Goal: Information Seeking & Learning: Learn about a topic

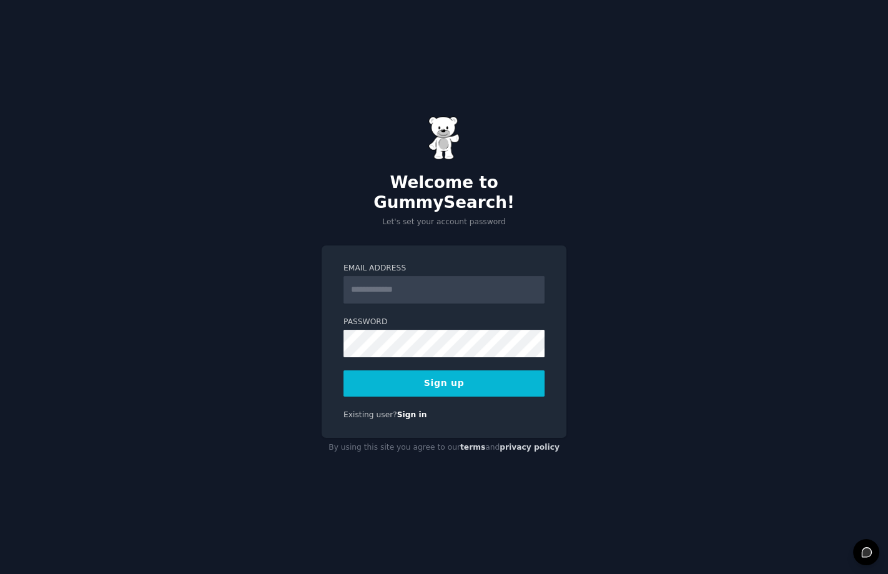
click at [414, 278] on input "Email Address" at bounding box center [443, 289] width 201 height 27
type input "**********"
click at [357, 385] on button "Sign up" at bounding box center [443, 383] width 201 height 26
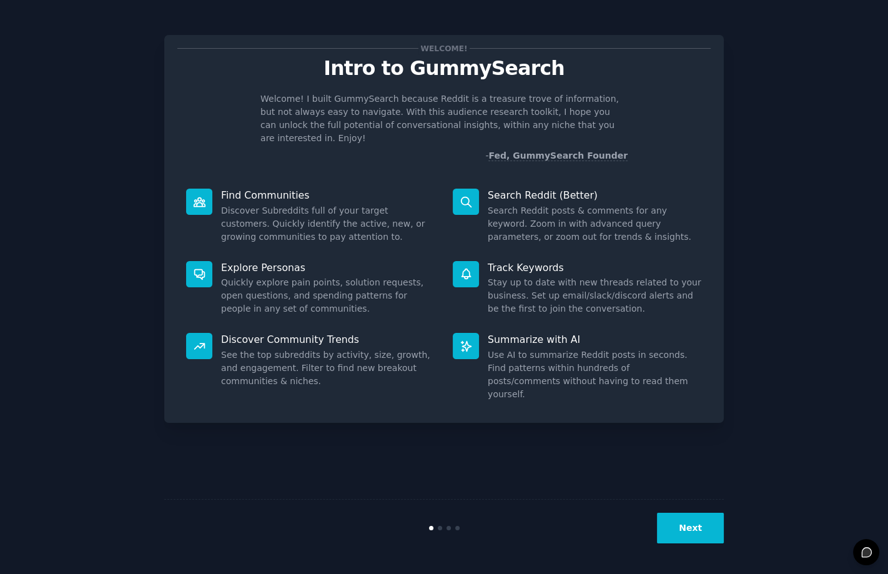
click at [697, 525] on button "Next" at bounding box center [690, 528] width 67 height 31
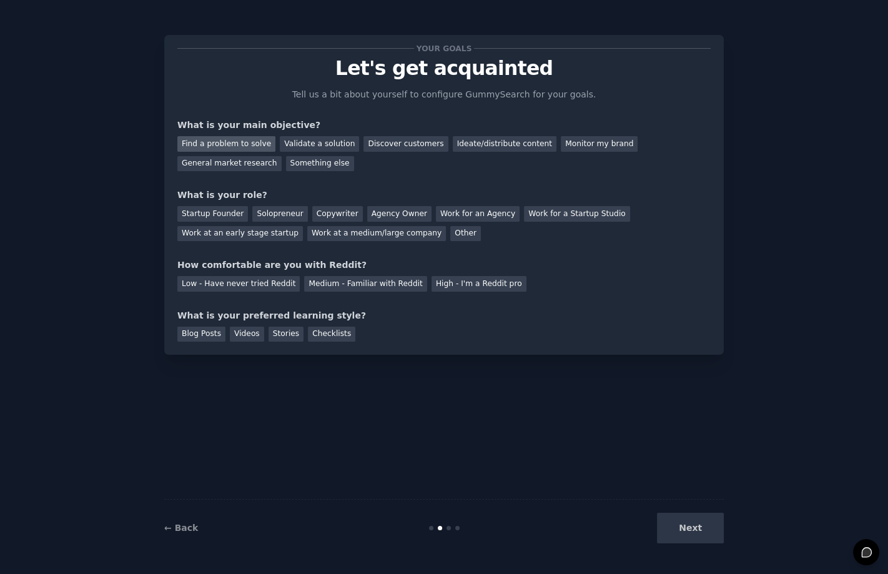
click at [247, 145] on div "Find a problem to solve" at bounding box center [226, 144] width 98 height 16
click at [218, 214] on div "Startup Founder" at bounding box center [212, 214] width 71 height 16
click at [205, 265] on div "How comfortable are you with Reddit?" at bounding box center [443, 264] width 533 height 13
click at [267, 285] on div "Low - Have never tried Reddit" at bounding box center [238, 284] width 122 height 16
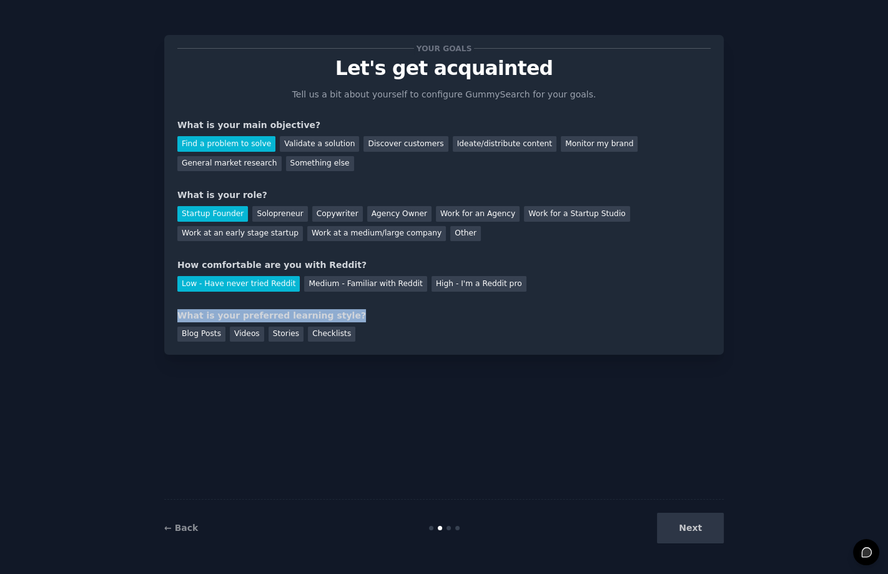
drag, startPoint x: 178, startPoint y: 315, endPoint x: 357, endPoint y: 317, distance: 179.2
click at [357, 317] on div "What is your preferred learning style?" at bounding box center [443, 315] width 533 height 13
click at [243, 333] on div "Videos" at bounding box center [247, 335] width 34 height 16
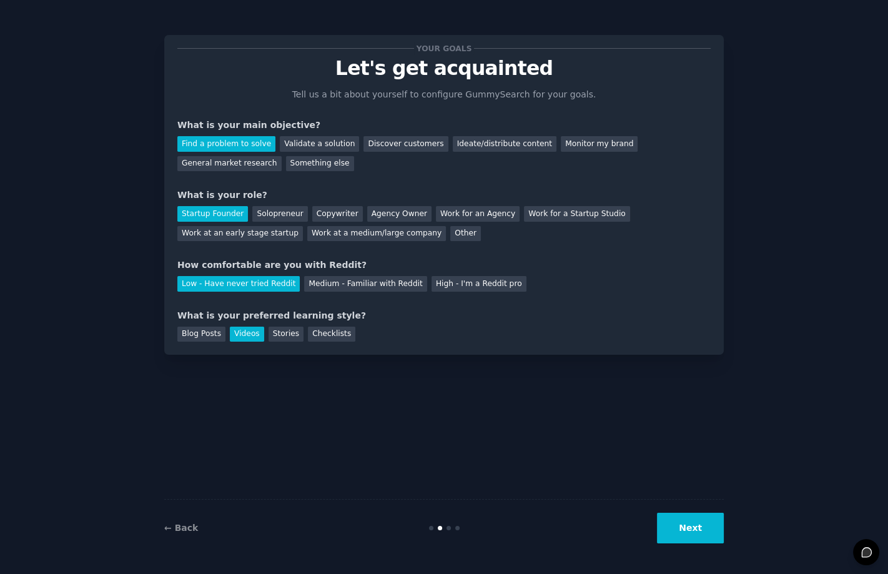
click at [676, 521] on button "Next" at bounding box center [690, 528] width 67 height 31
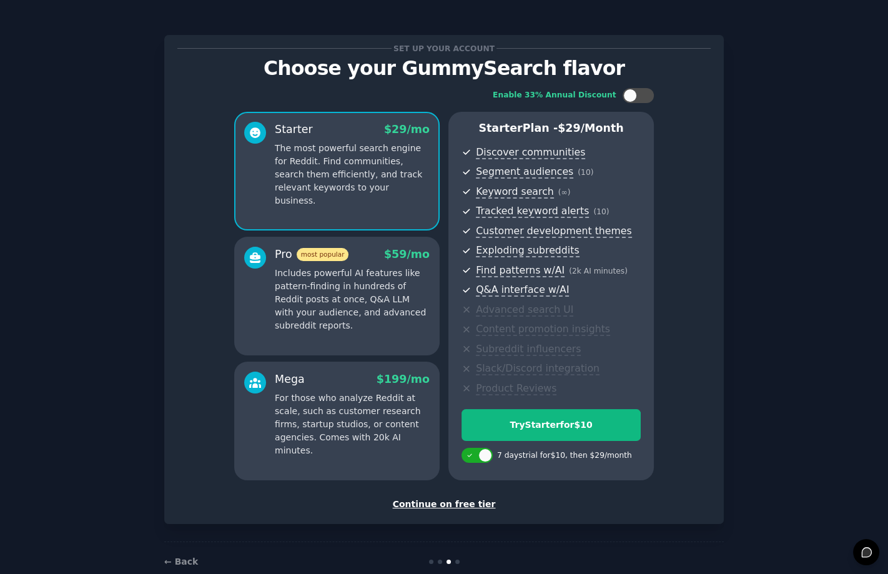
click at [456, 562] on div at bounding box center [457, 561] width 4 height 4
click at [456, 506] on div "Continue on free tier" at bounding box center [443, 504] width 533 height 13
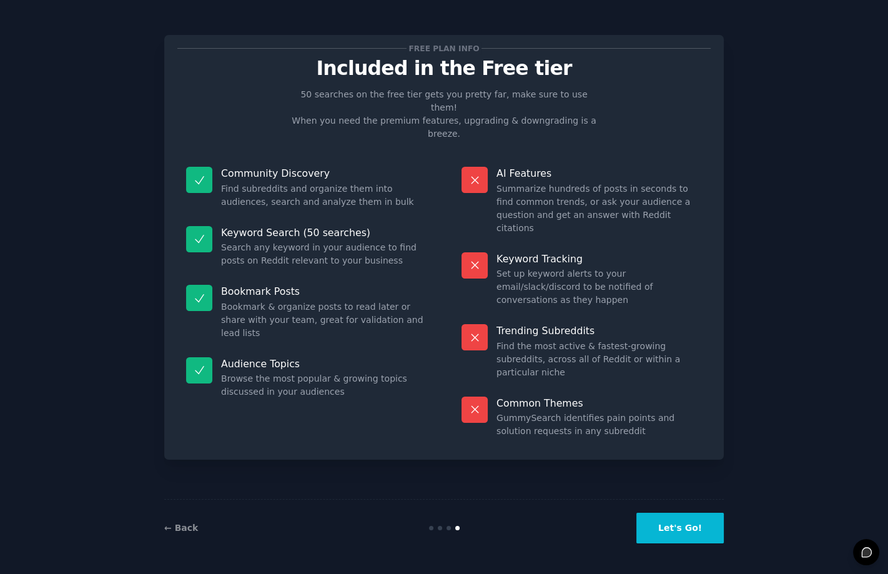
click at [688, 530] on button "Let's Go!" at bounding box center [679, 528] width 87 height 31
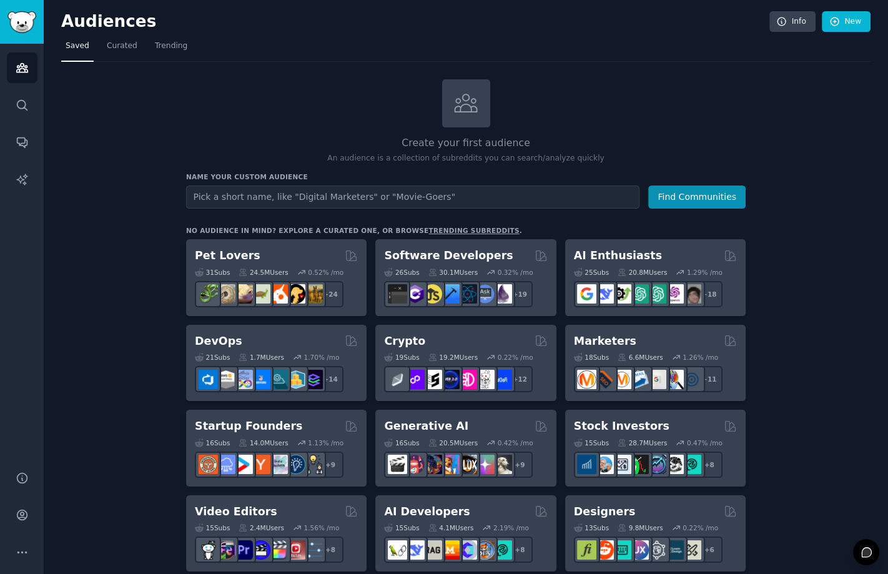
click at [638, 82] on div "Create your first audience An audience is a collection of subreddits you can se…" at bounding box center [465, 121] width 559 height 85
click at [721, 117] on div "Create your first audience An audience is a collection of subreddits you can se…" at bounding box center [465, 121] width 559 height 85
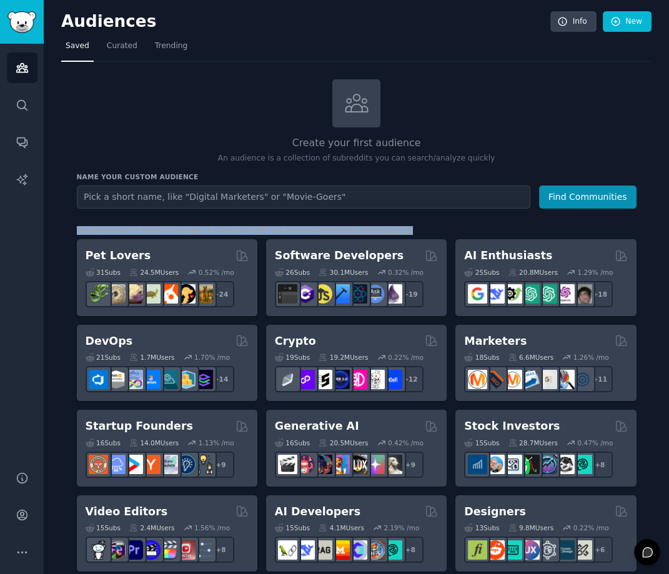
drag, startPoint x: 409, startPoint y: 229, endPoint x: 64, endPoint y: 227, distance: 345.3
click at [353, 233] on div "No audience in mind? Explore a curated one, or browse trending subreddits ." at bounding box center [245, 230] width 336 height 9
click at [343, 231] on link "trending subreddits" at bounding box center [364, 230] width 91 height 7
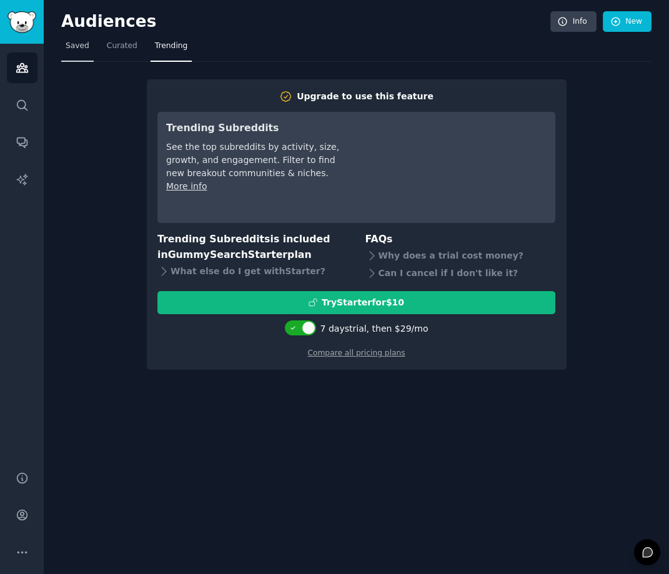
click at [77, 51] on link "Saved" at bounding box center [77, 49] width 32 height 26
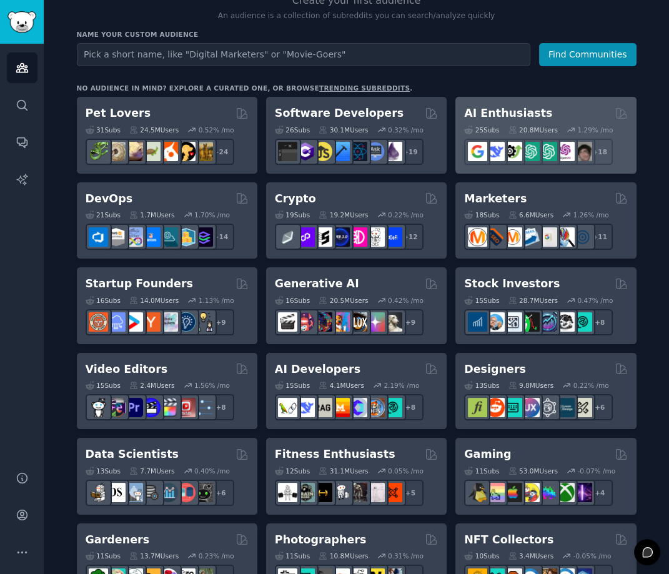
scroll to position [177, 0]
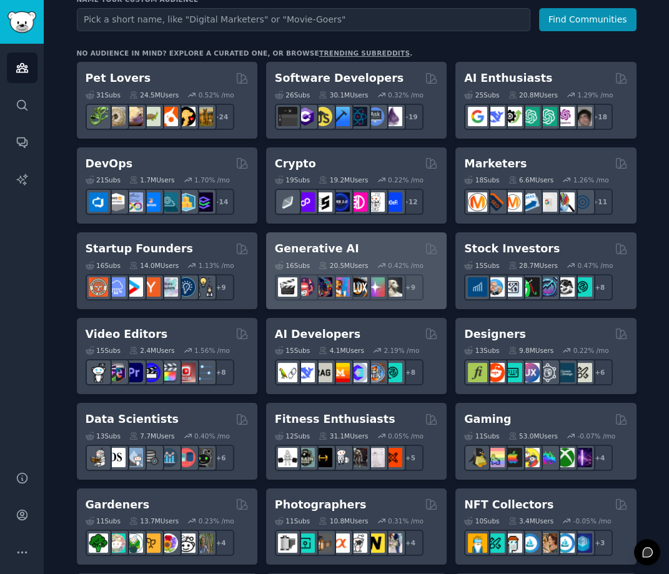
click at [312, 252] on h2 "Generative AI" at bounding box center [317, 249] width 84 height 16
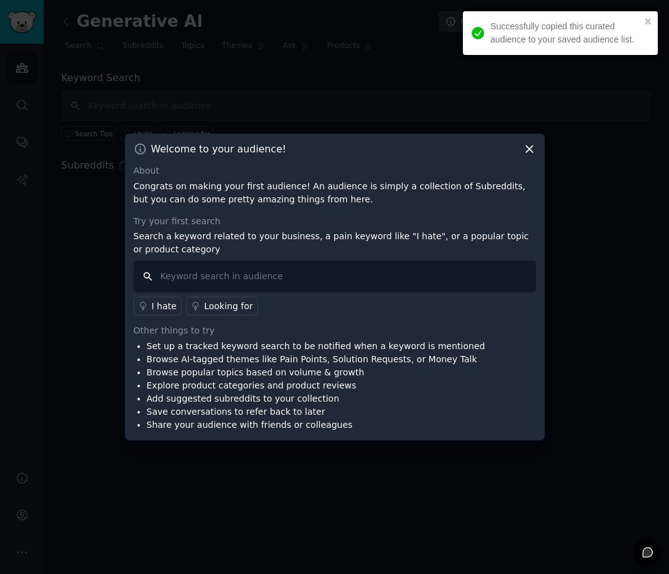
click at [250, 270] on input "text" at bounding box center [335, 276] width 402 height 32
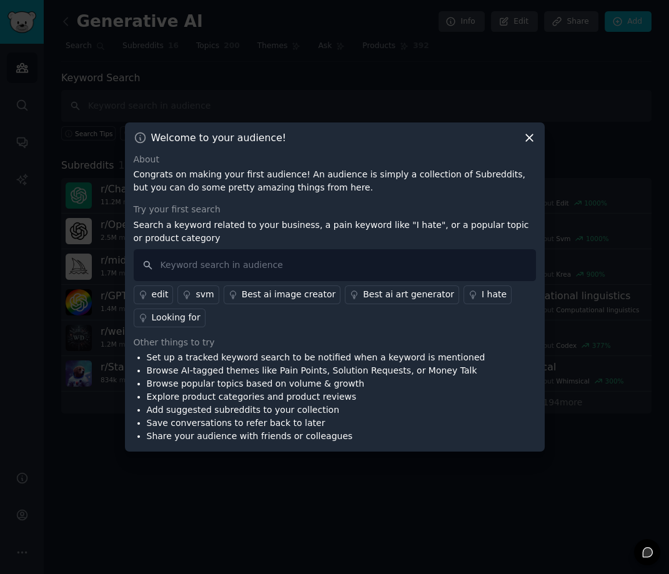
click at [532, 139] on icon at bounding box center [529, 137] width 13 height 13
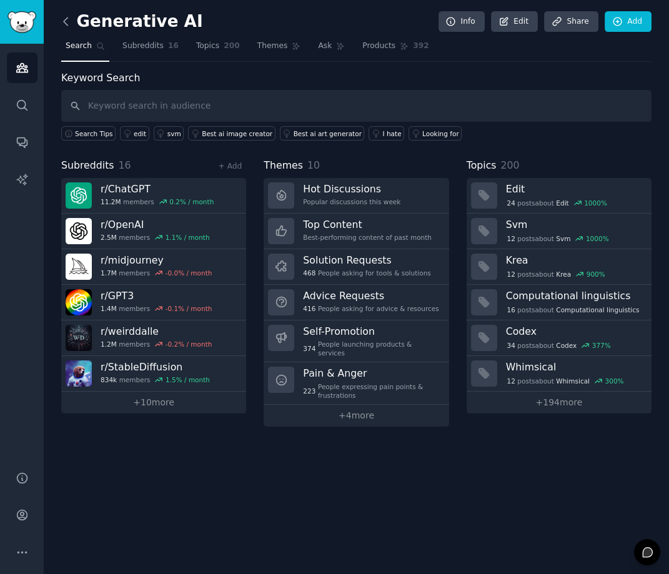
click at [67, 25] on icon at bounding box center [65, 21] width 13 height 13
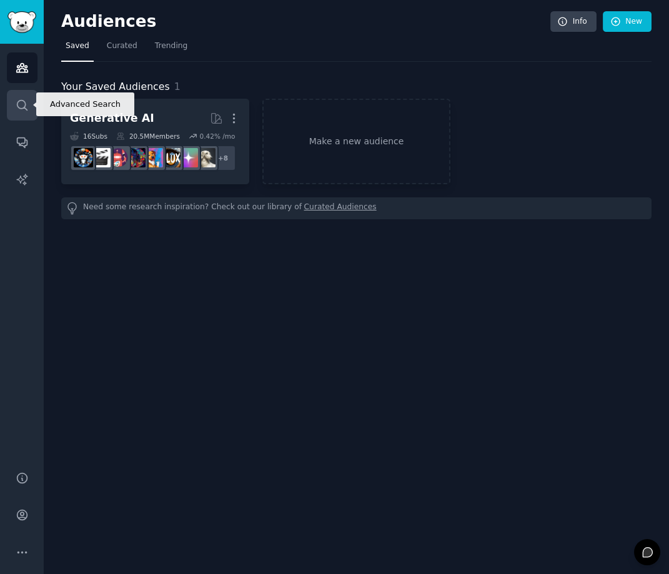
click at [29, 106] on link "Search" at bounding box center [22, 105] width 31 height 31
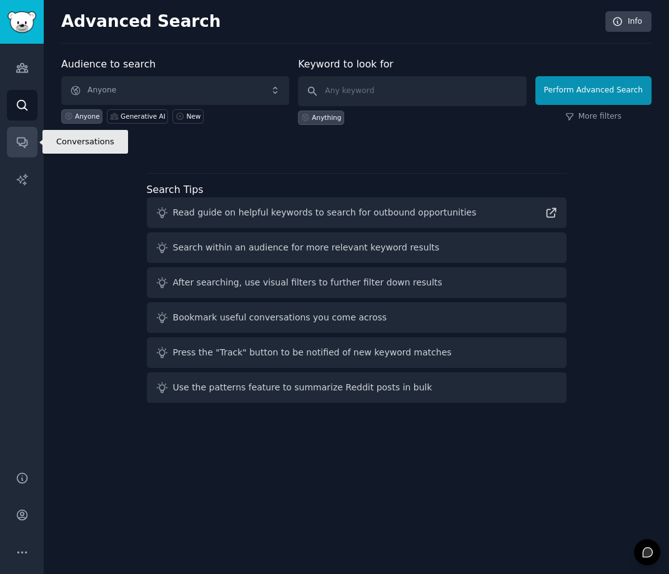
click at [27, 141] on icon "Sidebar" at bounding box center [22, 141] width 13 height 13
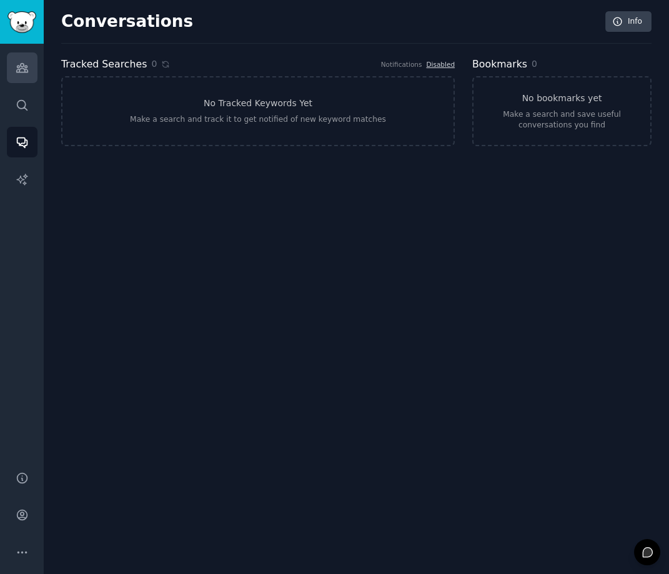
click at [23, 67] on icon "Sidebar" at bounding box center [22, 67] width 13 height 13
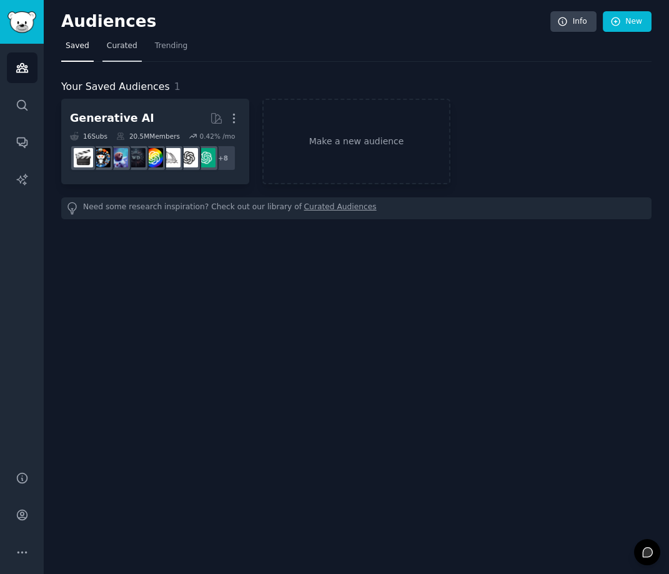
click at [115, 38] on link "Curated" at bounding box center [121, 49] width 39 height 26
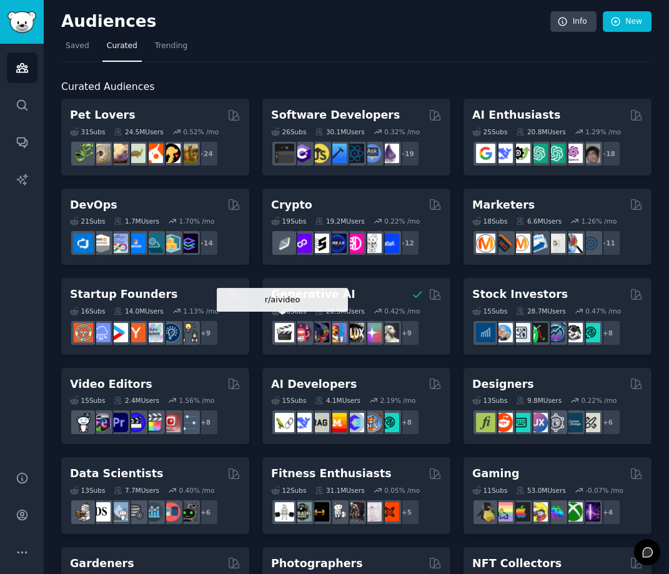
scroll to position [783, 0]
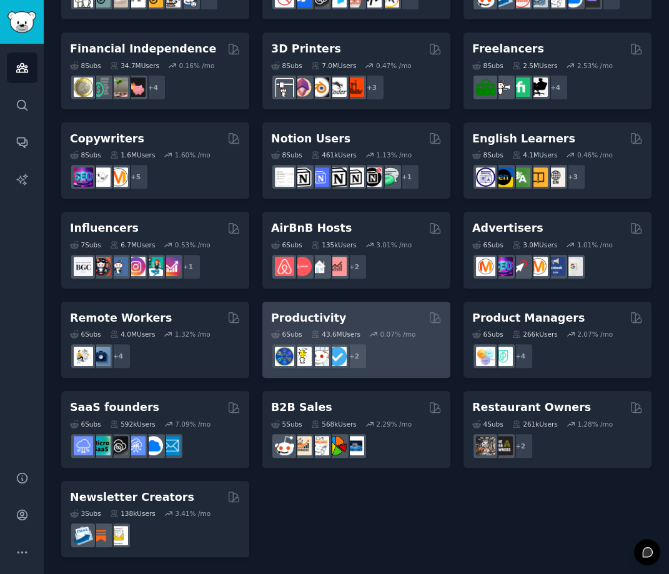
click at [325, 315] on h2 "Productivity" at bounding box center [308, 318] width 75 height 16
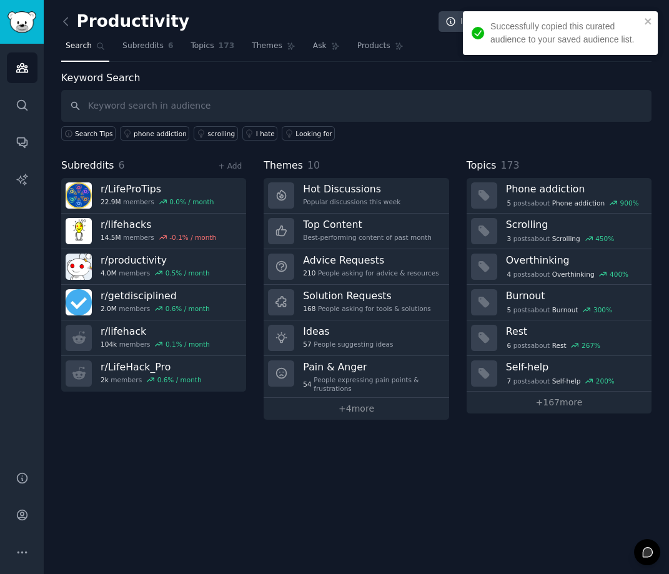
click at [179, 107] on input "text" at bounding box center [356, 106] width 590 height 32
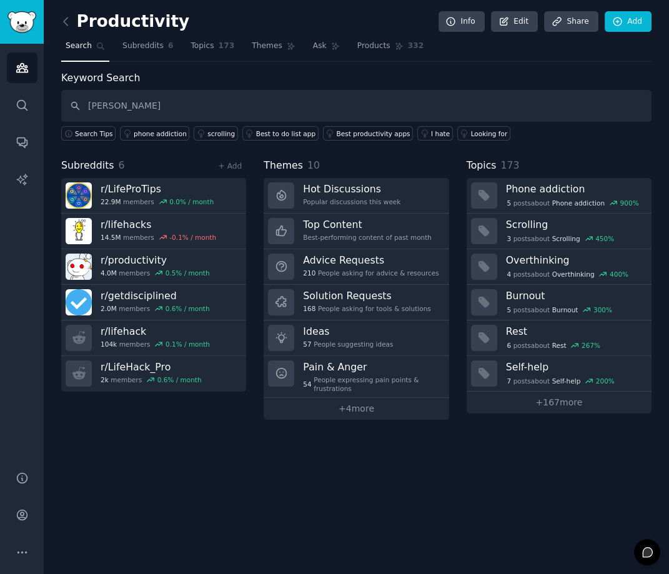
type input "[PERSON_NAME]"
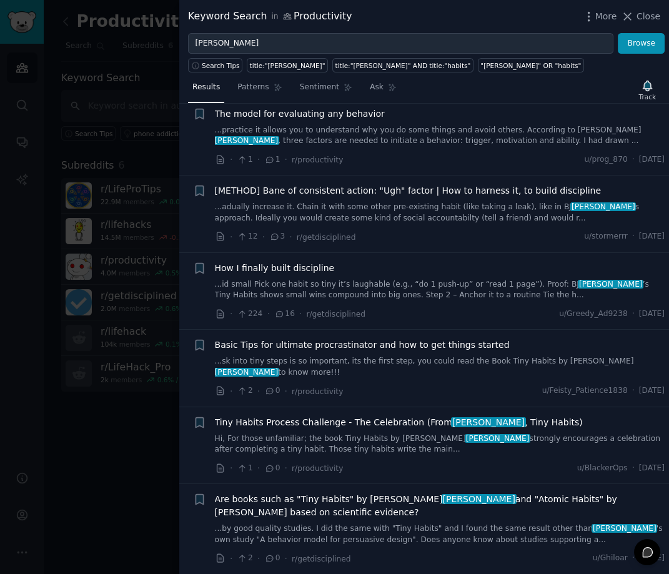
scroll to position [27, 0]
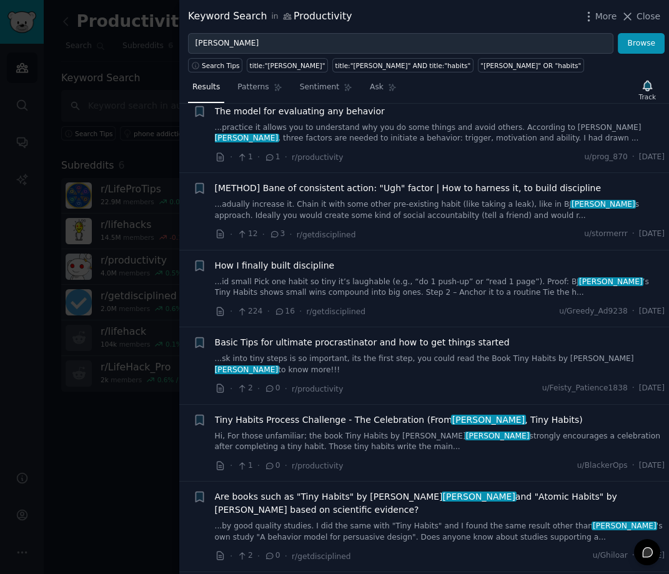
click at [396, 290] on link "...id small Pick one habit so tiny it’s laughable (e.g., “do 1 push-up” or “rea…" at bounding box center [440, 288] width 450 height 22
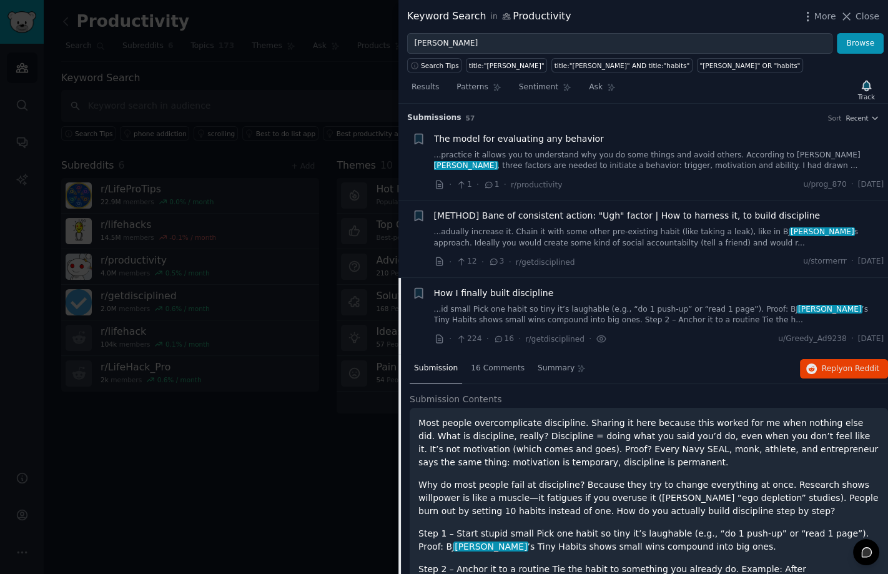
click at [112, 170] on div at bounding box center [444, 287] width 888 height 574
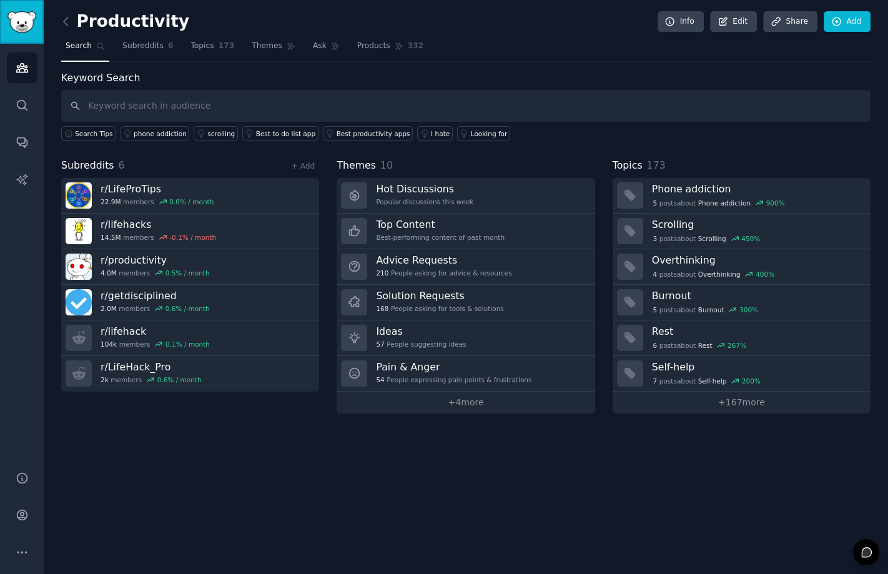
click at [17, 24] on img "Sidebar" at bounding box center [21, 22] width 29 height 22
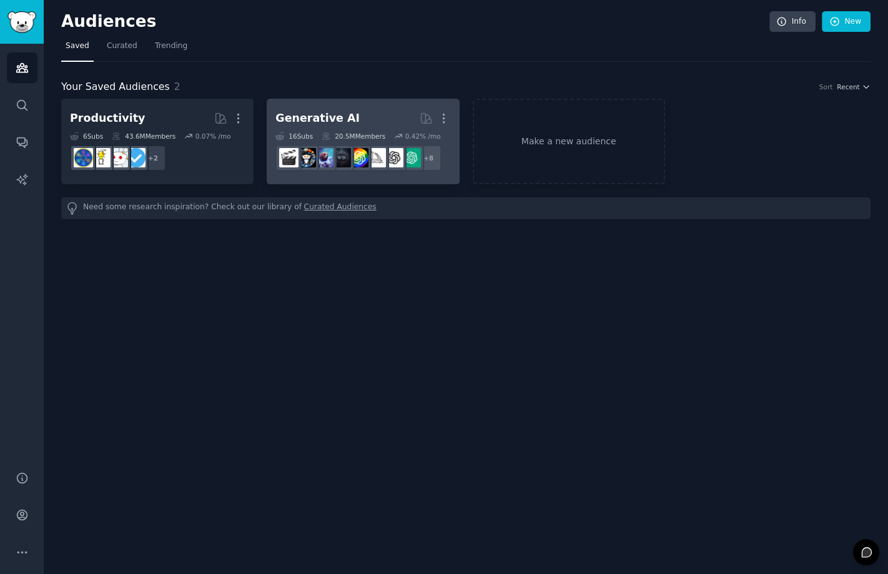
click at [335, 117] on div "Generative AI" at bounding box center [317, 119] width 84 height 16
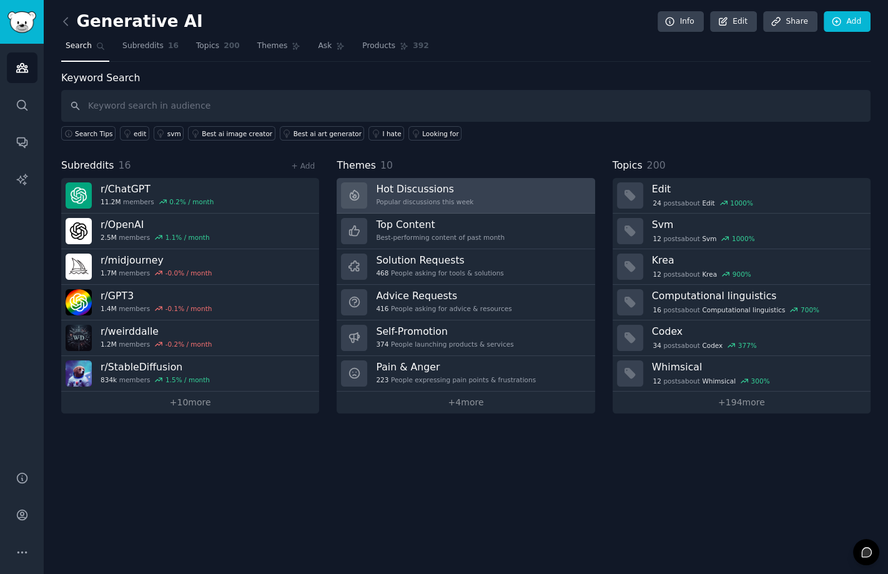
click at [406, 190] on h3 "Hot Discussions" at bounding box center [424, 188] width 97 height 13
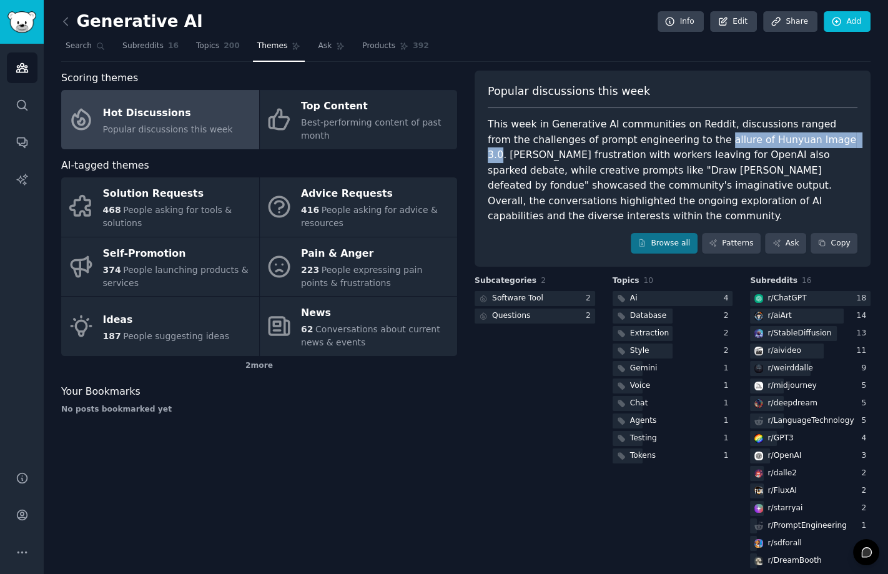
drag, startPoint x: 668, startPoint y: 142, endPoint x: 792, endPoint y: 134, distance: 124.5
click at [793, 137] on div "This week in Generative AI communities on Reddit, discussions ranged from the c…" at bounding box center [673, 170] width 370 height 107
click at [734, 153] on div "This week in Generative AI communities on Reddit, discussions ranged from the c…" at bounding box center [673, 170] width 370 height 107
click at [507, 154] on div "This week in Generative AI communities on Reddit, discussions ranged from the c…" at bounding box center [673, 170] width 370 height 107
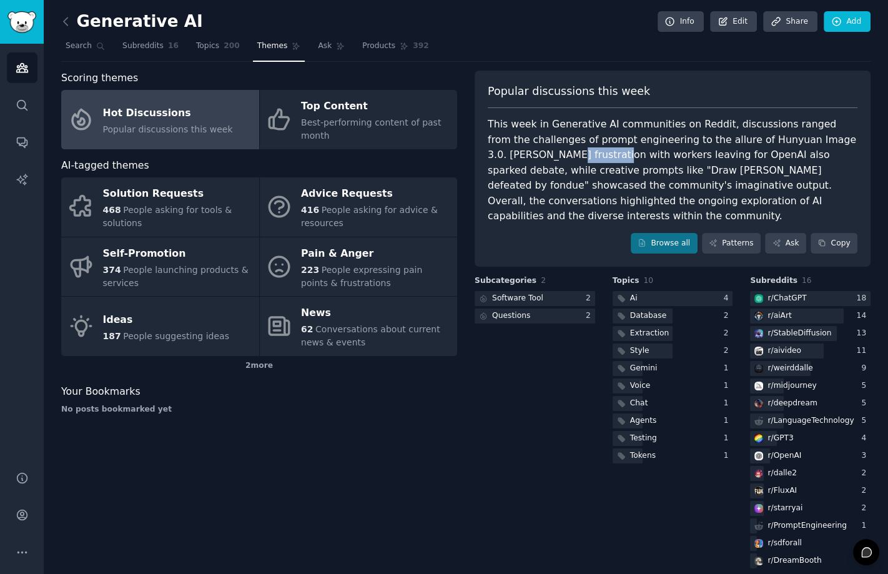
copy div "frustration"
click at [628, 172] on div "This week in Generative AI communities on Reddit, discussions ranged from the c…" at bounding box center [673, 170] width 370 height 107
click at [666, 233] on link "Browse all" at bounding box center [664, 243] width 67 height 21
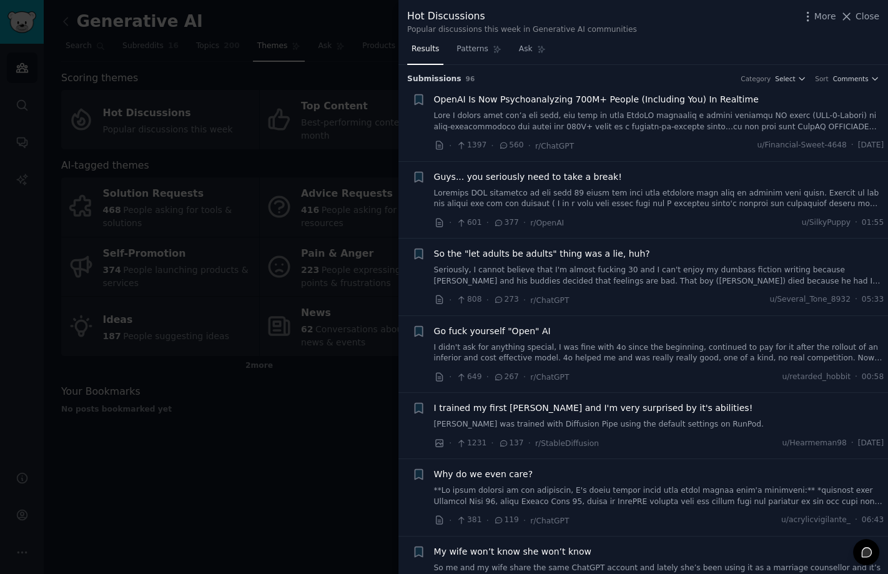
click at [314, 340] on div at bounding box center [444, 287] width 888 height 574
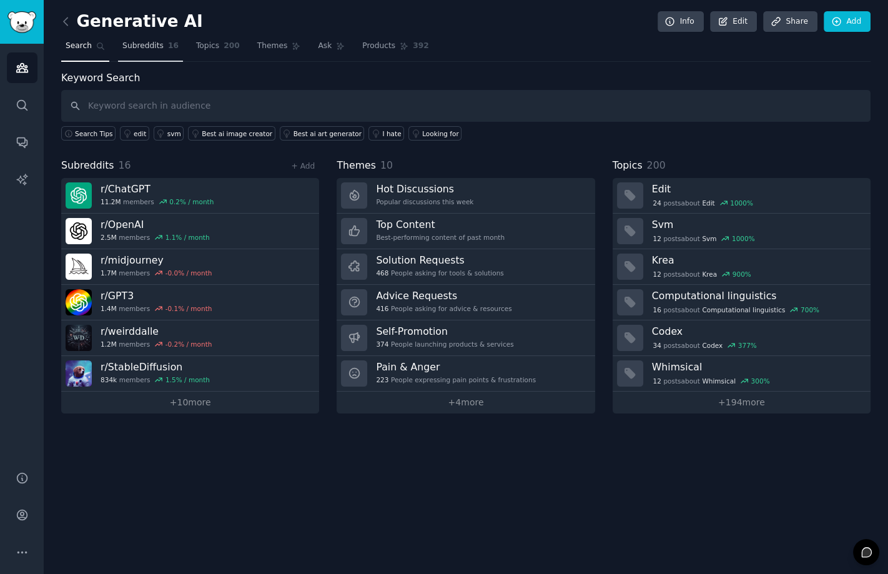
click at [148, 52] on link "Subreddits 16" at bounding box center [150, 49] width 65 height 26
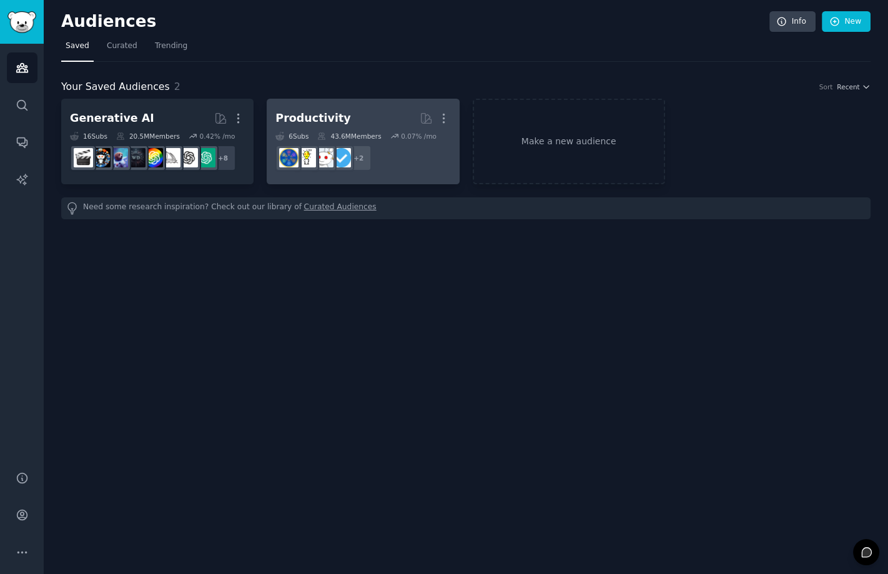
click at [308, 107] on h2 "Productivity More" at bounding box center [362, 118] width 175 height 22
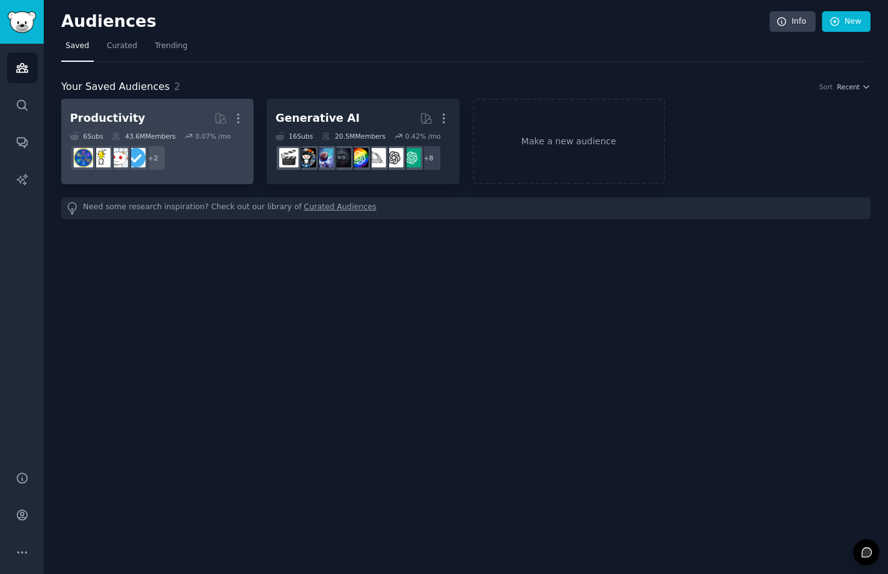
click at [132, 114] on div "Productivity" at bounding box center [107, 119] width 75 height 16
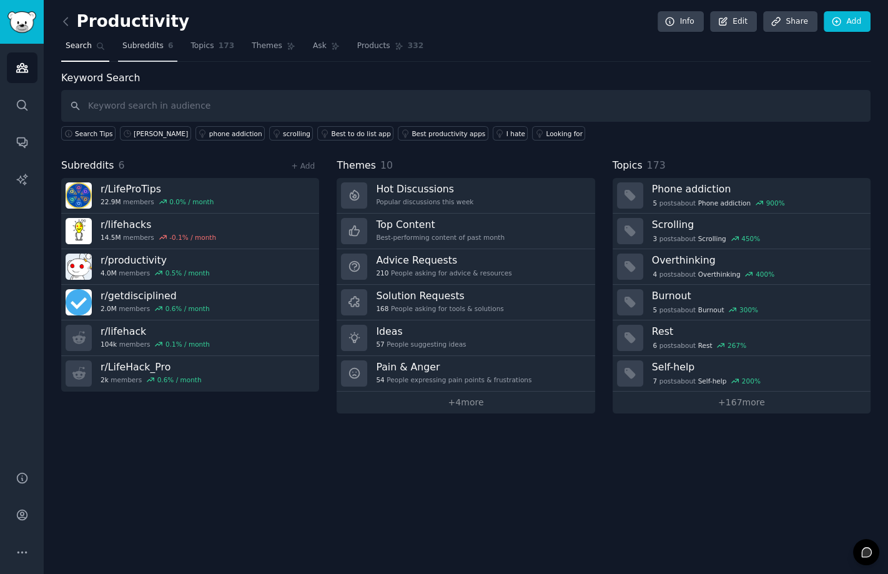
click at [157, 47] on span "Subreddits" at bounding box center [142, 46] width 41 height 11
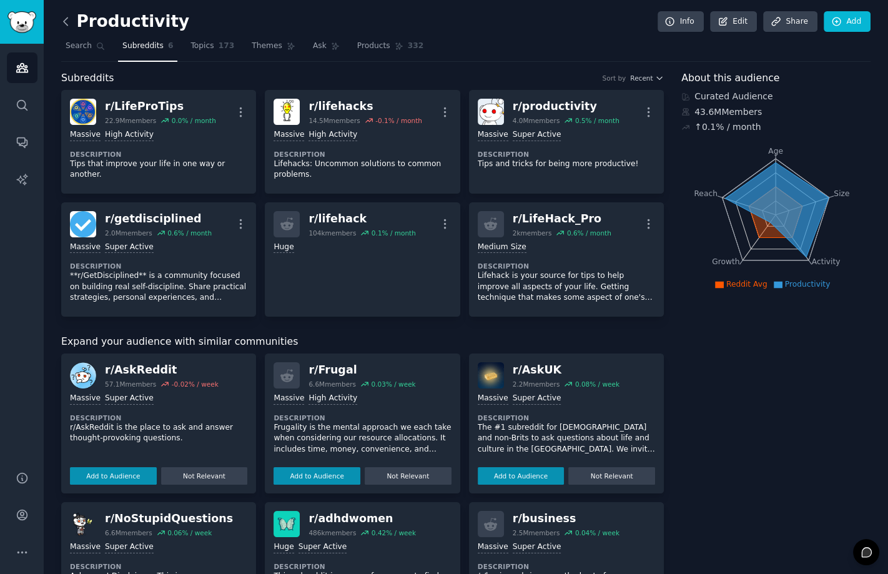
click at [67, 22] on icon at bounding box center [65, 21] width 13 height 13
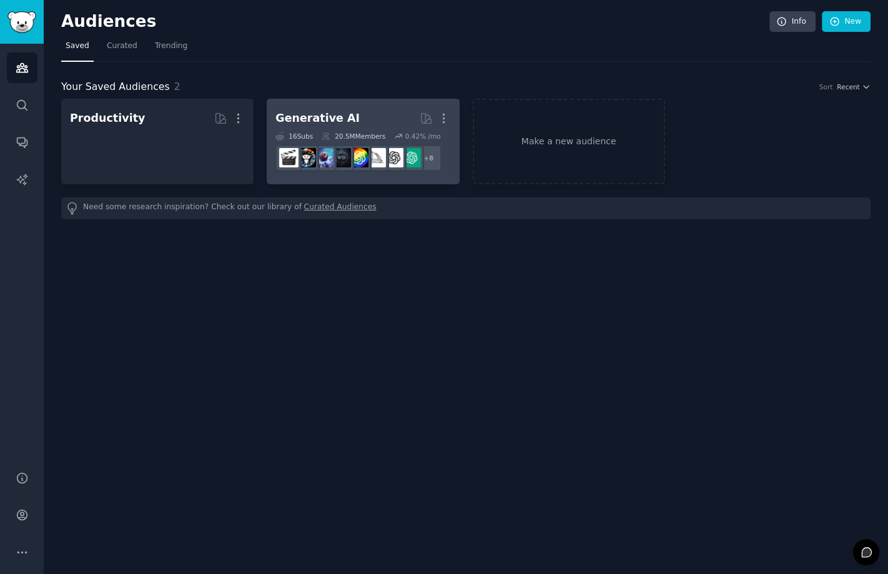
click at [319, 117] on div "Generative AI" at bounding box center [317, 119] width 84 height 16
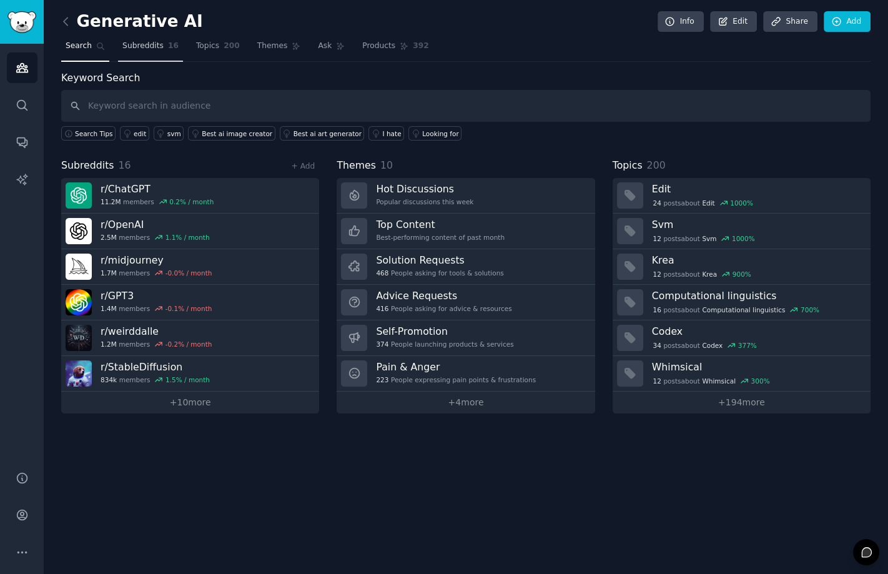
click at [142, 44] on span "Subreddits" at bounding box center [142, 46] width 41 height 11
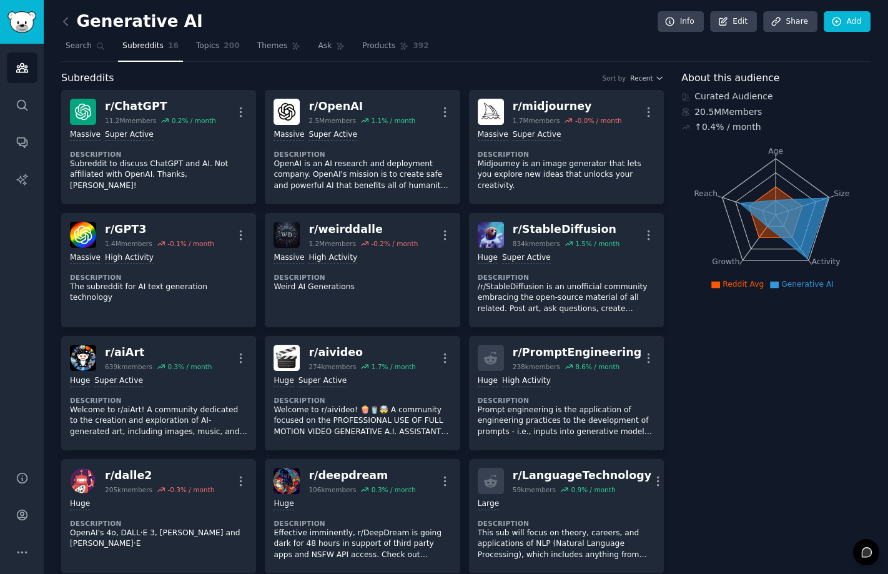
click at [719, 286] on icon at bounding box center [715, 284] width 9 height 7
click at [699, 197] on icon "Age Size Activity Growth Reach" at bounding box center [775, 214] width 189 height 157
copy tspan "Reach"
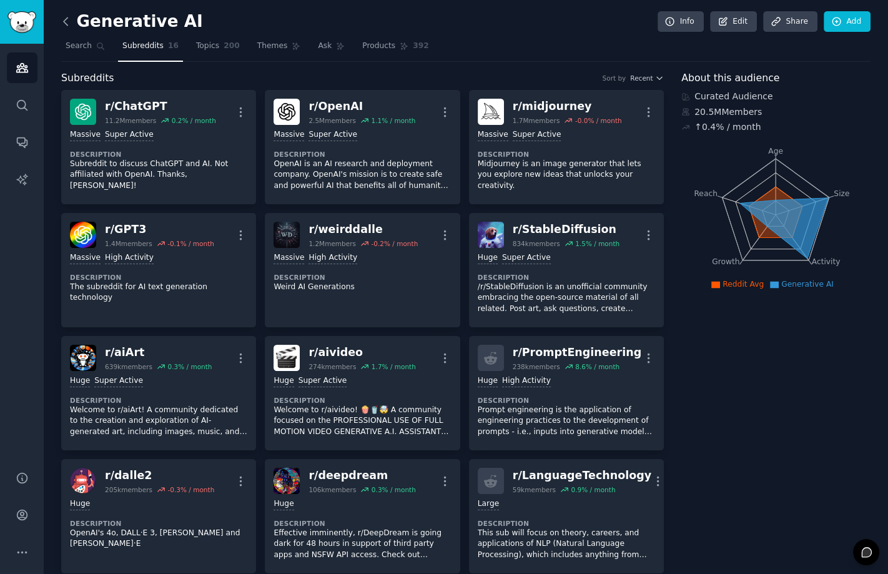
click at [67, 25] on icon at bounding box center [66, 20] width 4 height 7
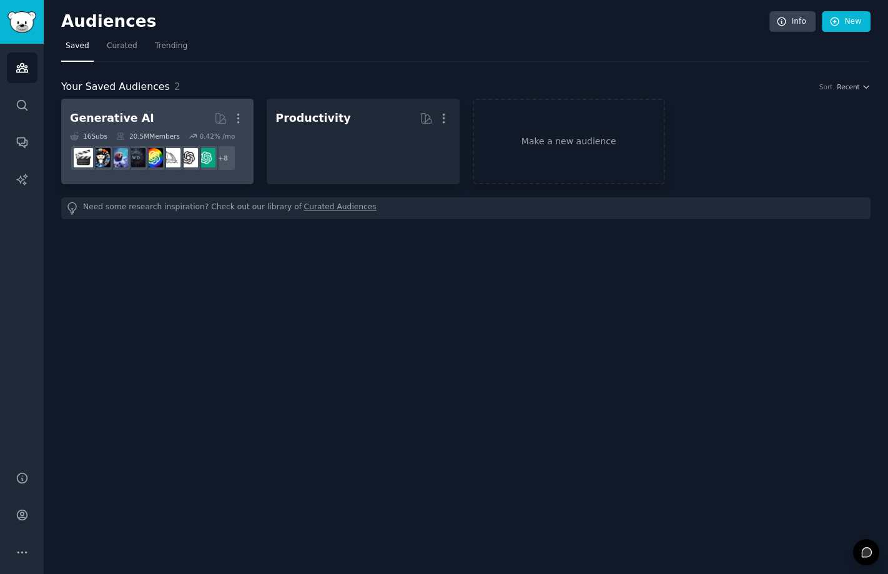
click at [109, 119] on div "Generative AI" at bounding box center [112, 119] width 84 height 16
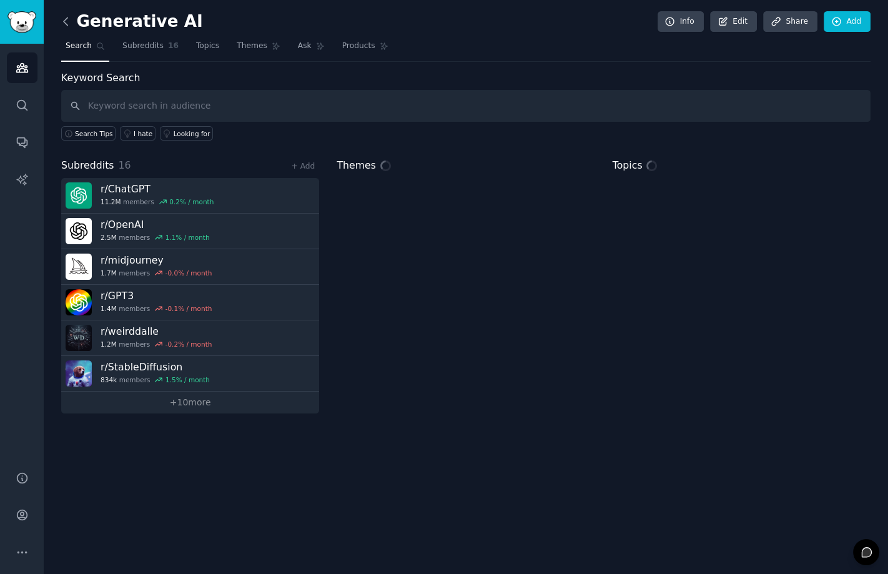
click at [67, 24] on icon at bounding box center [66, 20] width 4 height 7
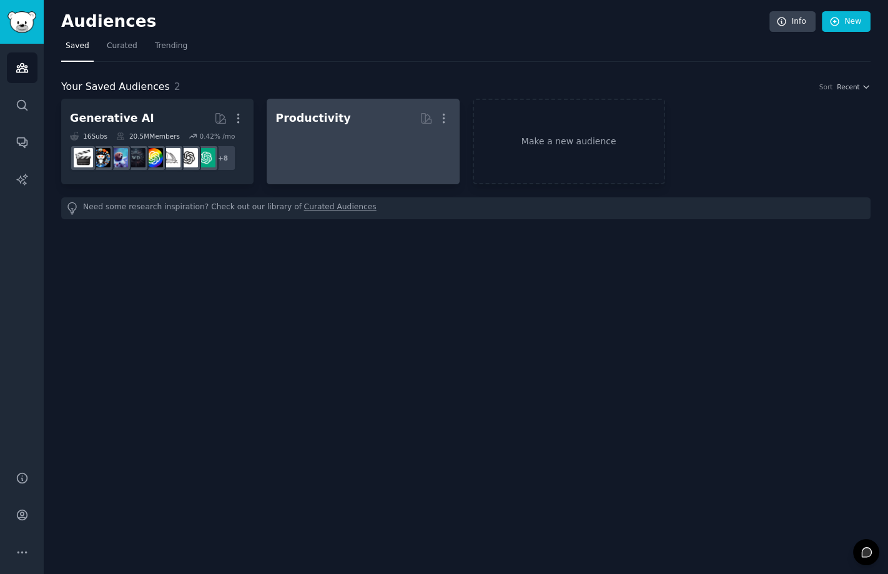
click at [331, 116] on div "Productivity" at bounding box center [312, 119] width 75 height 16
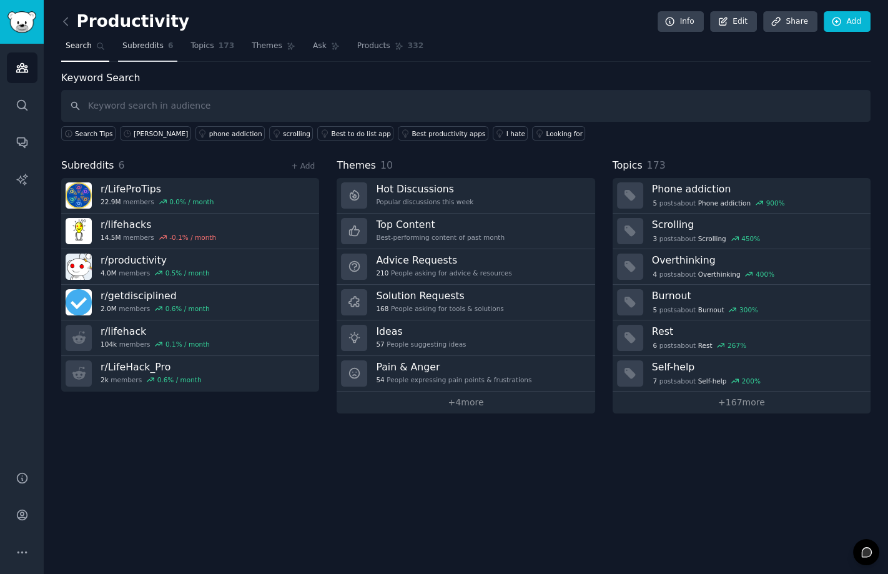
click at [147, 47] on span "Subreddits" at bounding box center [142, 46] width 41 height 11
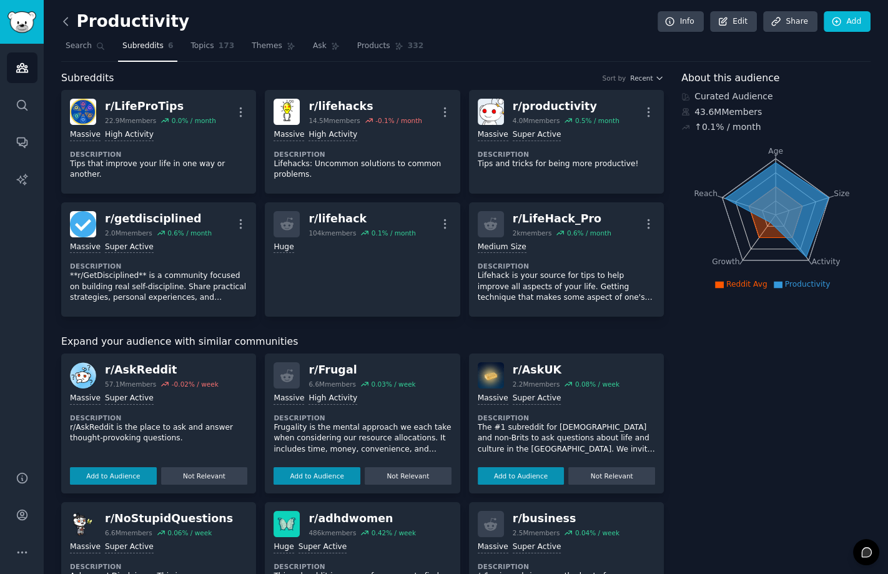
click at [63, 23] on icon at bounding box center [65, 21] width 13 height 13
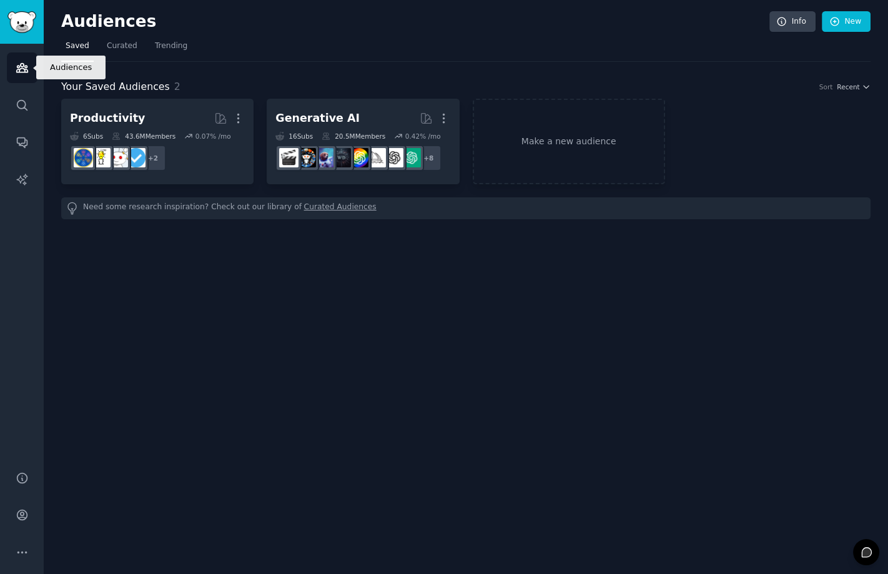
click at [18, 75] on link "Audiences" at bounding box center [22, 67] width 31 height 31
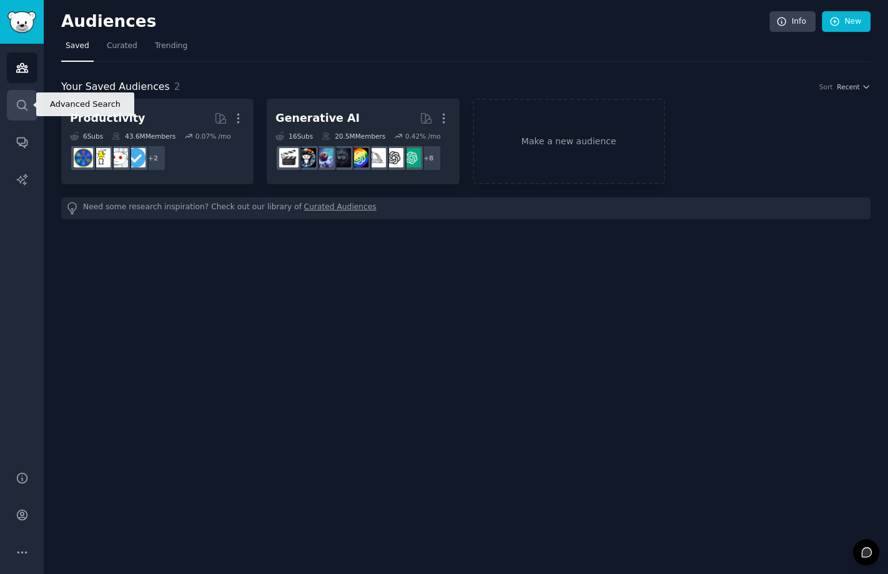
click at [22, 99] on icon "Sidebar" at bounding box center [22, 105] width 13 height 13
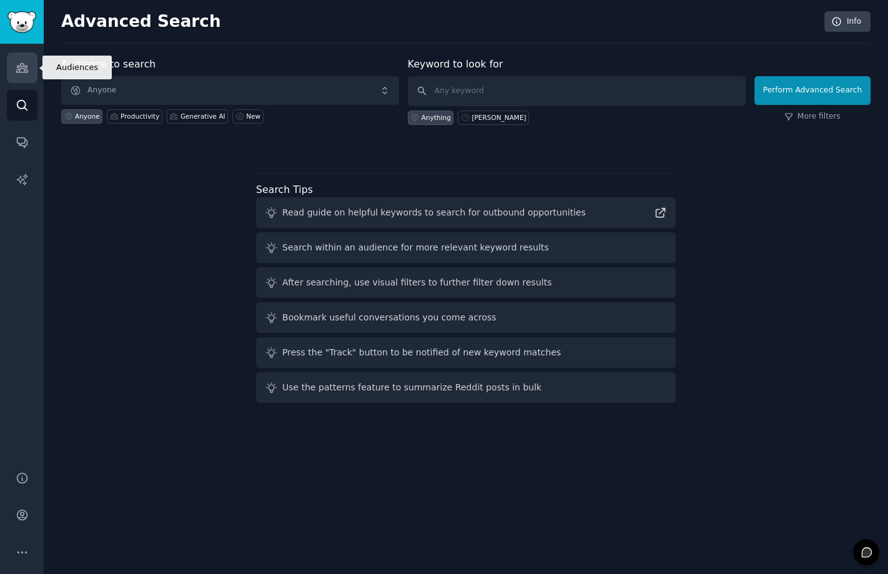
click at [21, 61] on icon "Sidebar" at bounding box center [22, 67] width 13 height 13
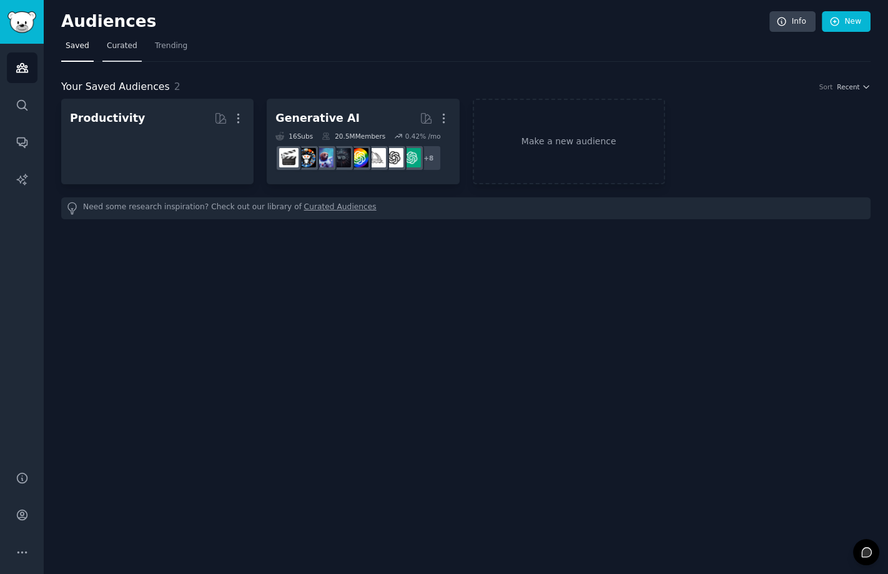
click at [113, 52] on link "Curated" at bounding box center [121, 49] width 39 height 26
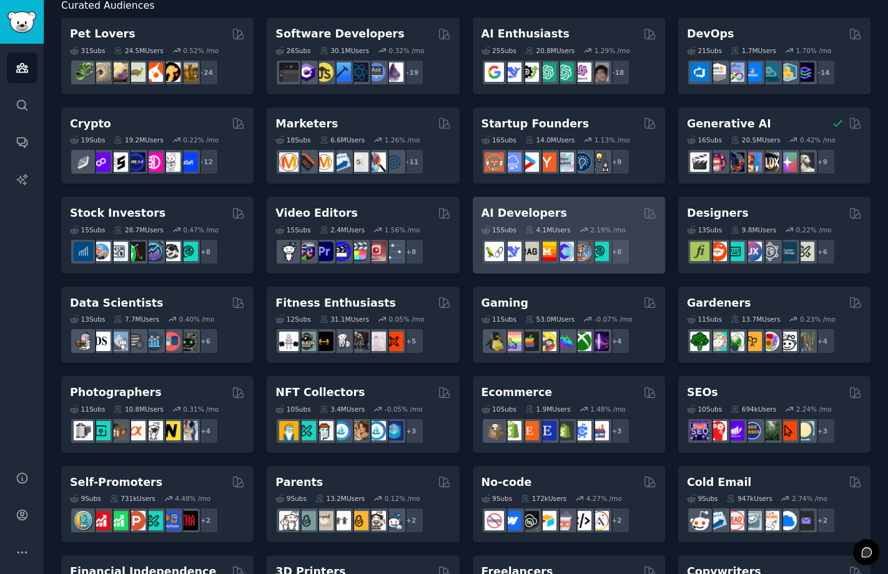
scroll to position [37, 0]
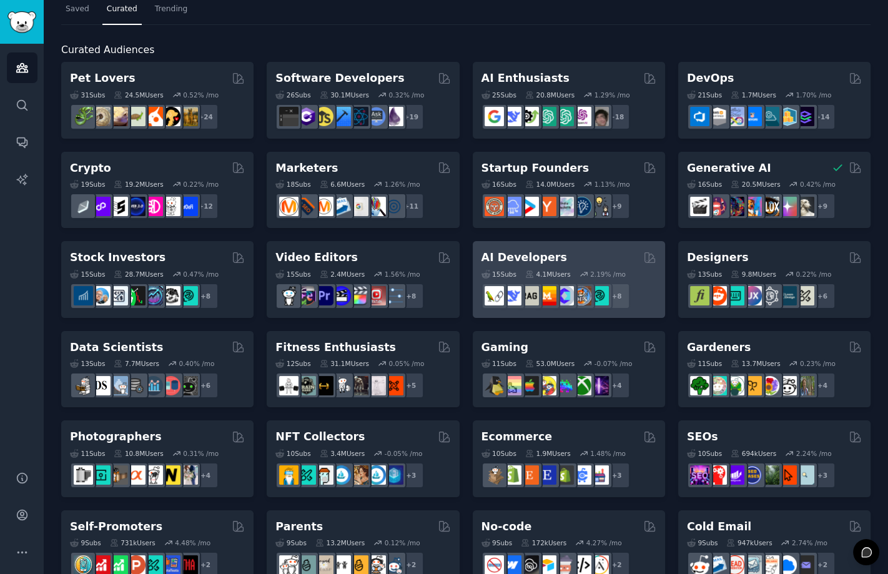
click at [579, 258] on div "AI Developers" at bounding box center [568, 258] width 175 height 16
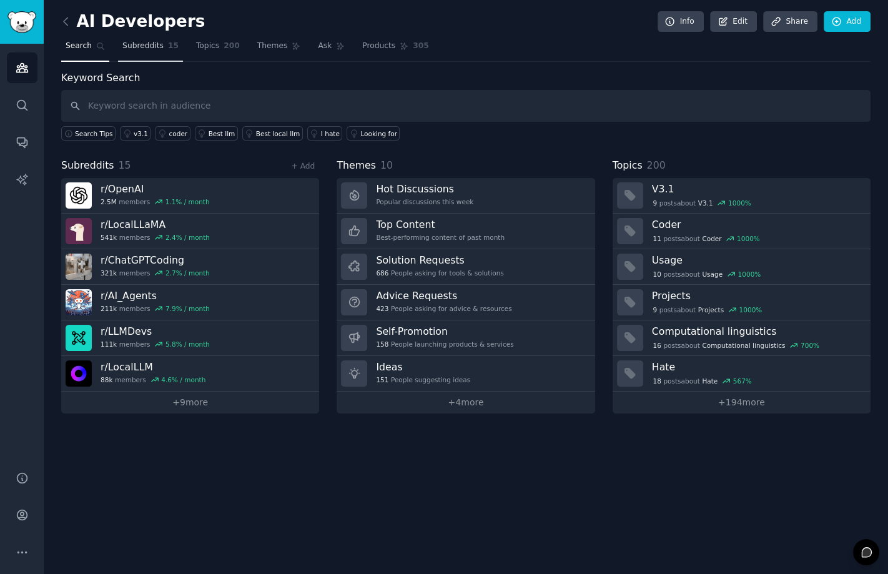
click at [149, 48] on span "Subreddits" at bounding box center [142, 46] width 41 height 11
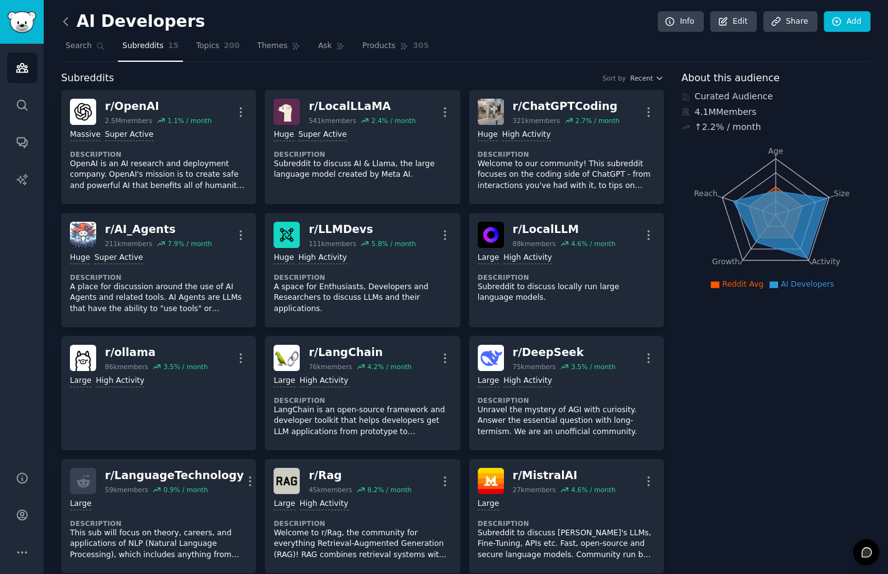
click at [63, 15] on icon at bounding box center [65, 21] width 13 height 13
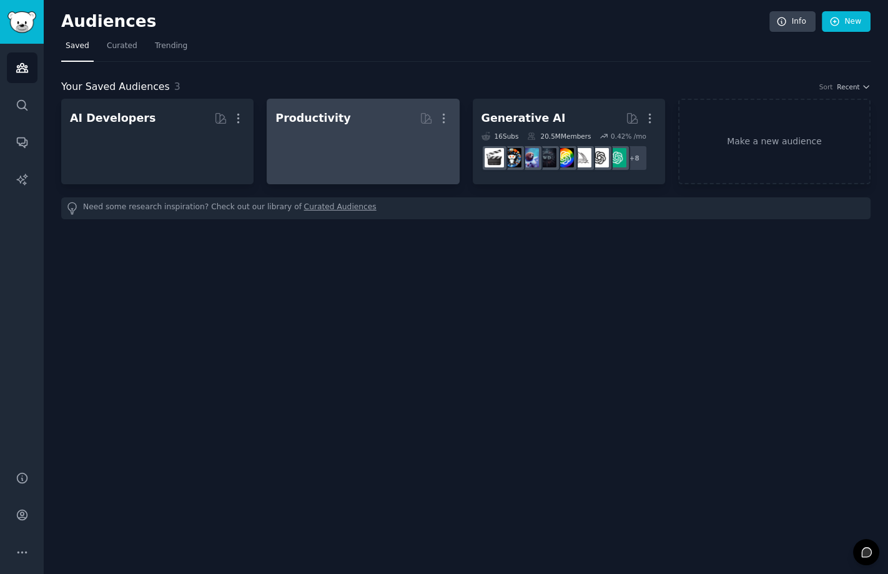
click at [325, 119] on div "Productivity" at bounding box center [312, 119] width 75 height 16
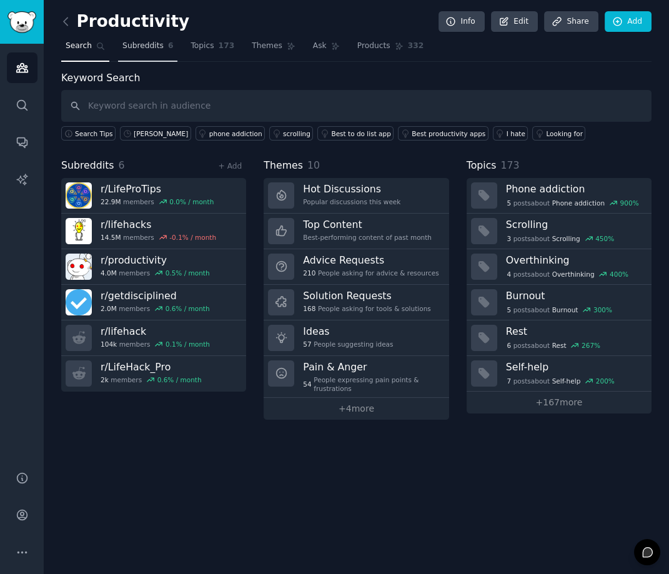
click at [134, 43] on span "Subreddits" at bounding box center [142, 46] width 41 height 11
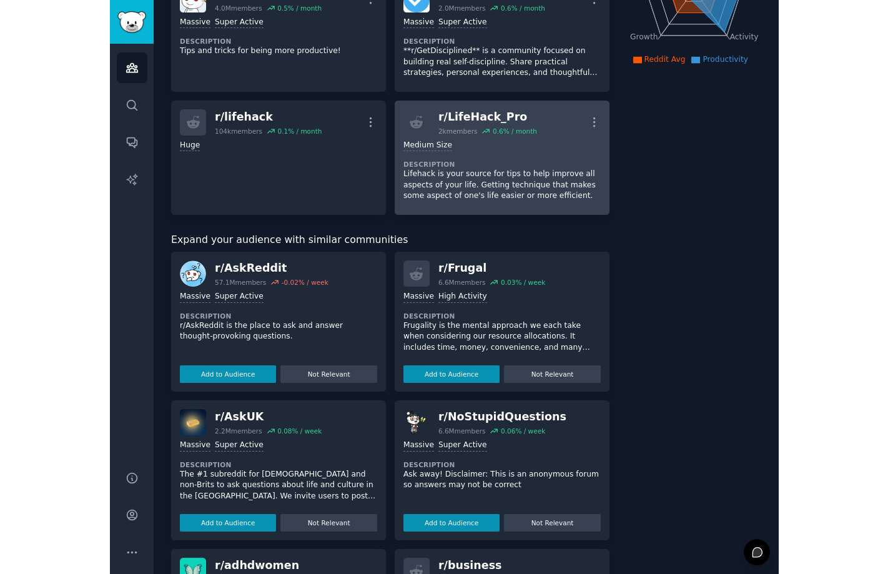
scroll to position [225, 0]
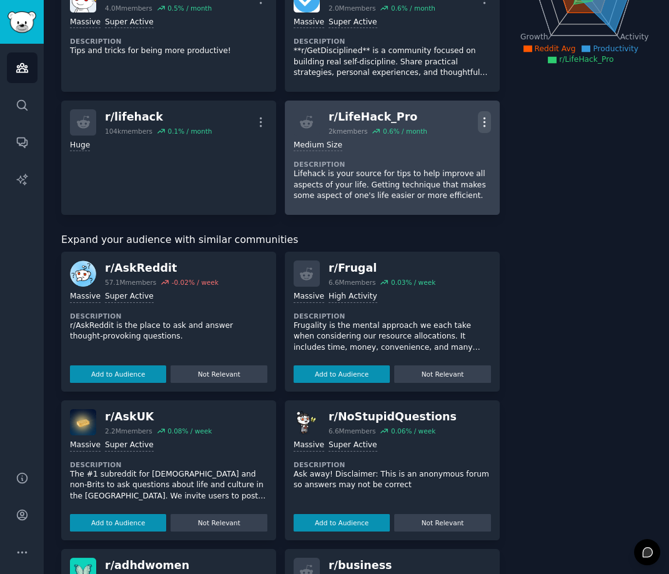
click at [483, 116] on icon "button" at bounding box center [484, 122] width 13 height 13
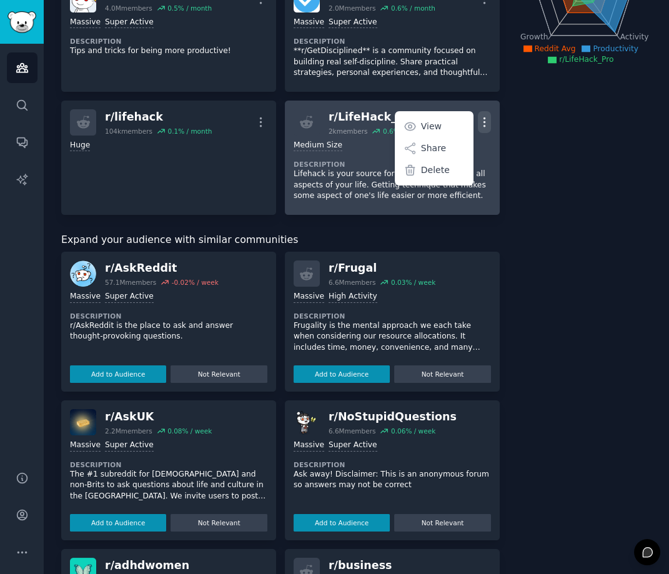
click at [357, 109] on div "r/ LifeHack_Pro" at bounding box center [377, 117] width 99 height 16
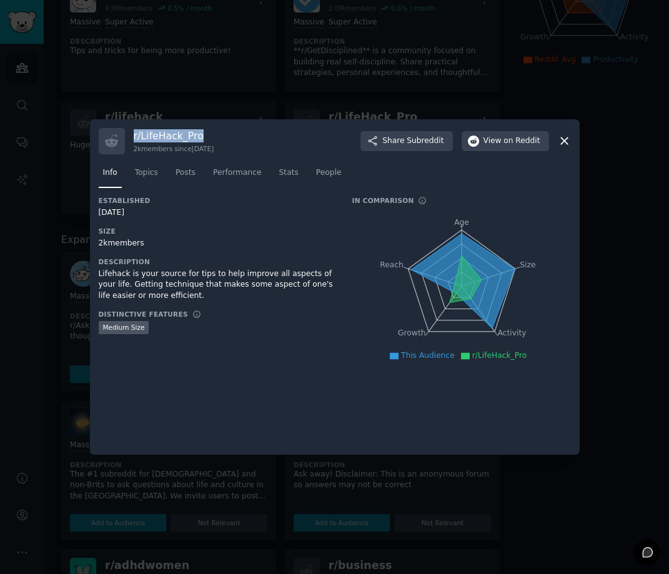
drag, startPoint x: 207, startPoint y: 137, endPoint x: 130, endPoint y: 138, distance: 76.8
click at [130, 138] on div "r/ LifeHack_Pro 2k members since [DATE] Share Subreddit View on Reddit" at bounding box center [335, 141] width 472 height 26
copy h3 "r/ LifeHack_Pro"
click at [147, 172] on span "Topics" at bounding box center [146, 172] width 23 height 11
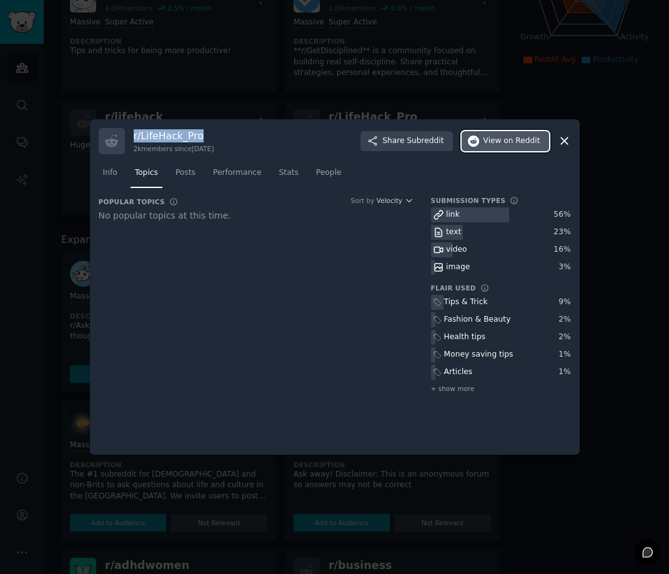
click at [512, 137] on span "on Reddit" at bounding box center [521, 140] width 36 height 11
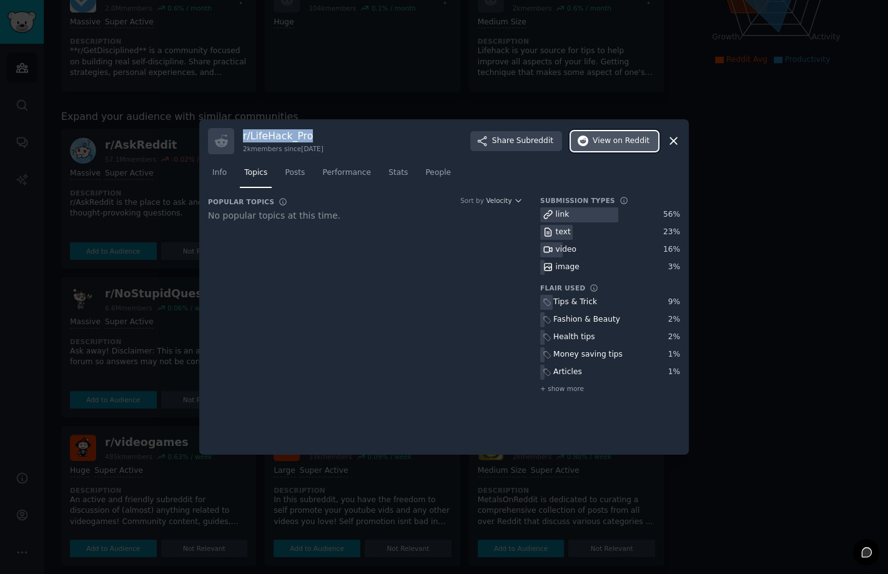
scroll to position [124, 0]
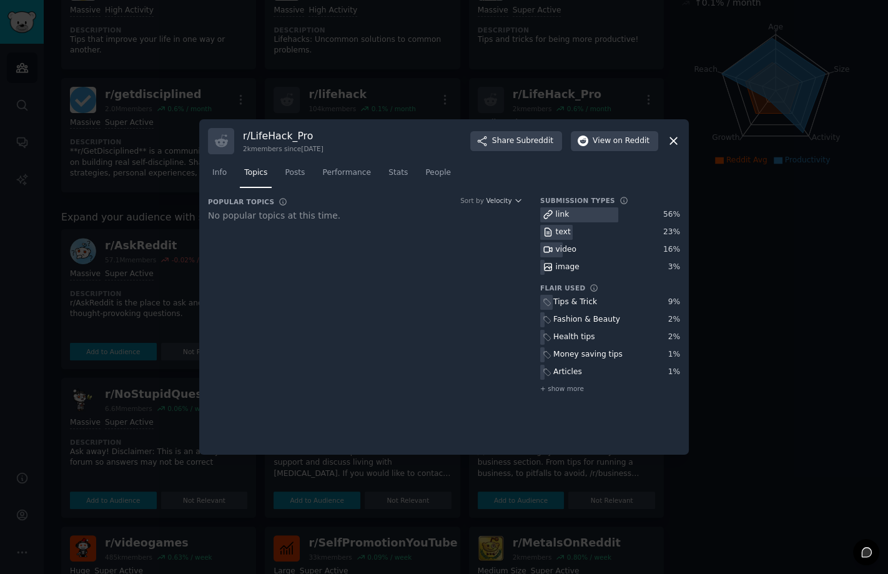
click at [122, 309] on div at bounding box center [444, 287] width 888 height 574
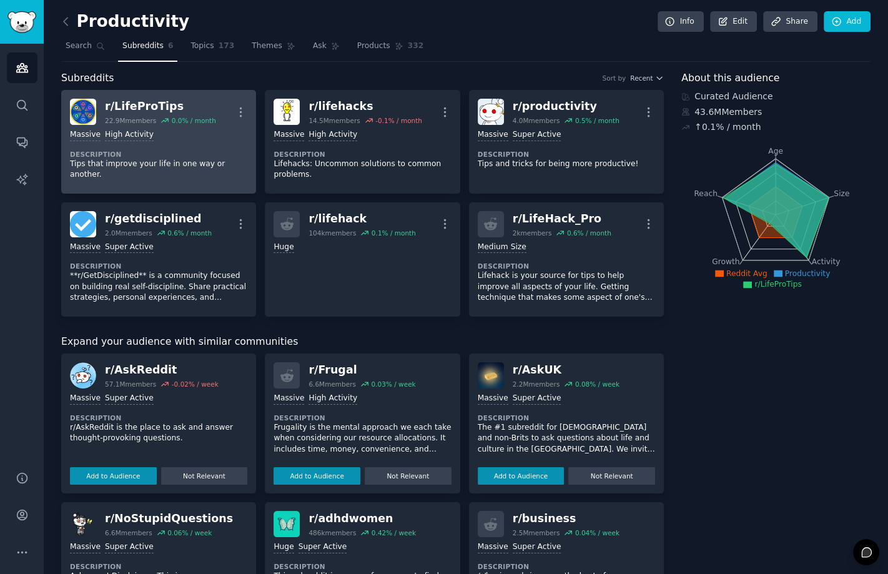
click at [129, 104] on div "r/ LifeProTips" at bounding box center [160, 107] width 111 height 16
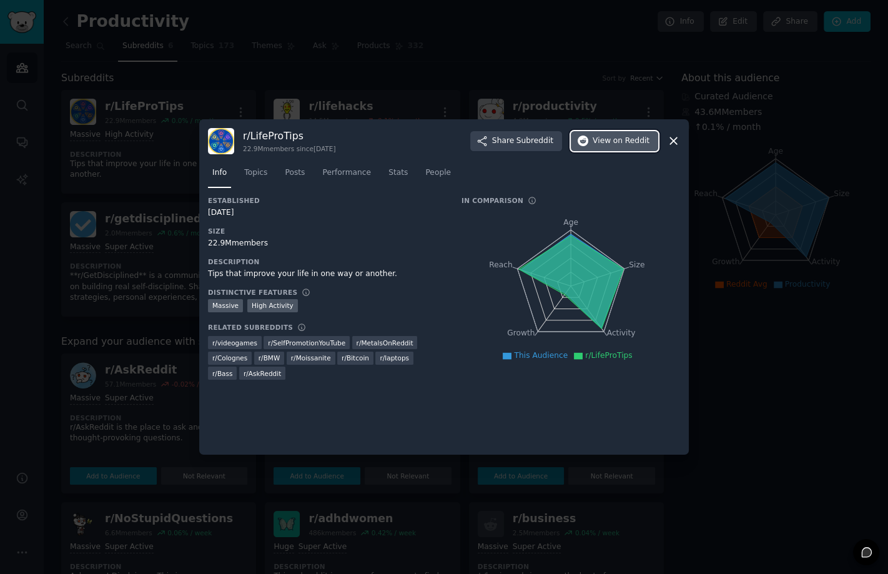
click at [609, 140] on span "View on Reddit" at bounding box center [621, 140] width 57 height 11
